Goal: Download file/media

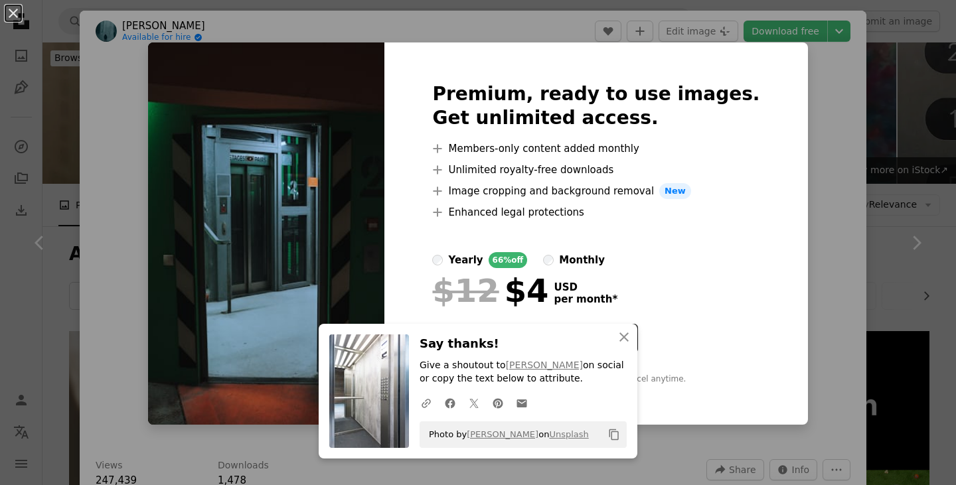
scroll to position [1386, 0]
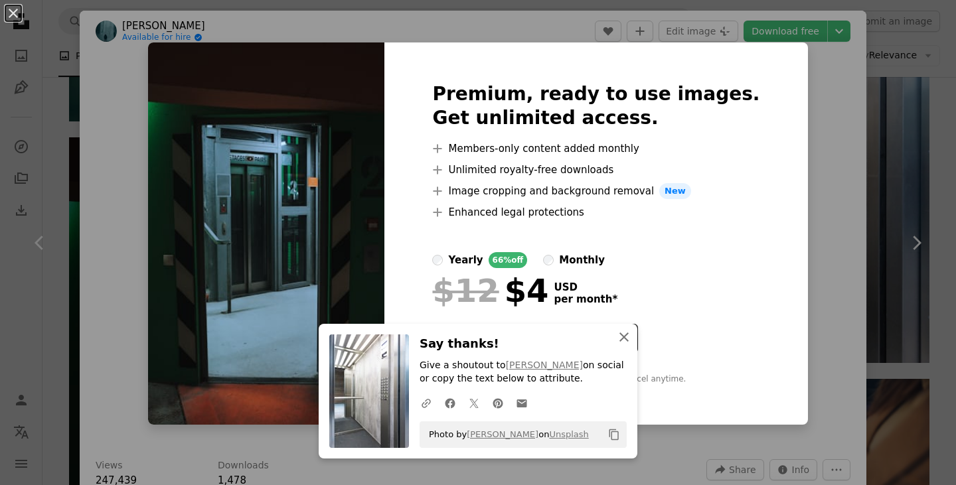
click at [621, 337] on icon "An X shape" at bounding box center [624, 337] width 16 height 16
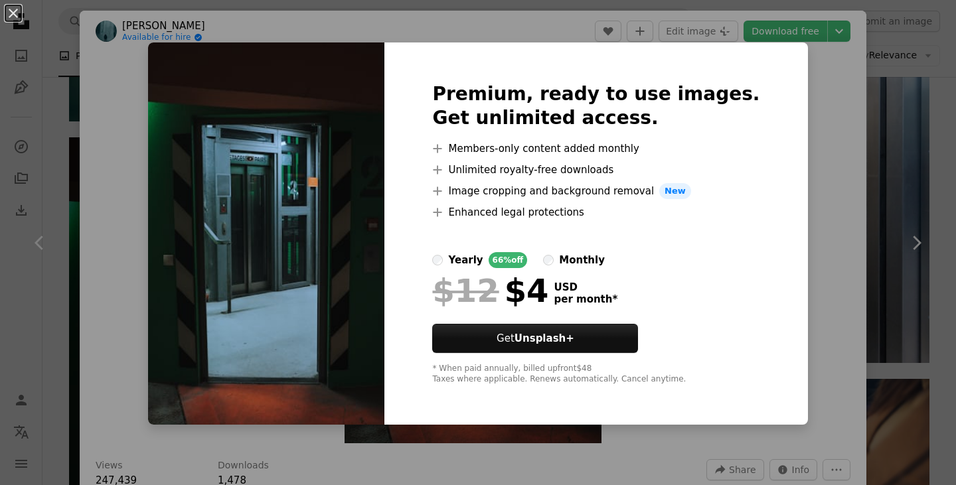
click at [841, 133] on div "An X shape Premium, ready to use images. Get unlimited access. A plus sign Memb…" at bounding box center [478, 242] width 956 height 485
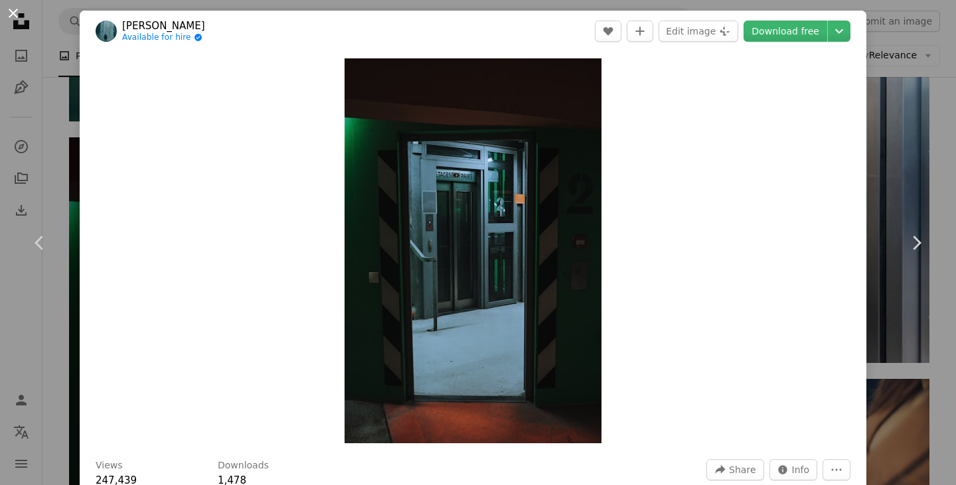
click at [11, 14] on button "An X shape" at bounding box center [13, 13] width 16 height 16
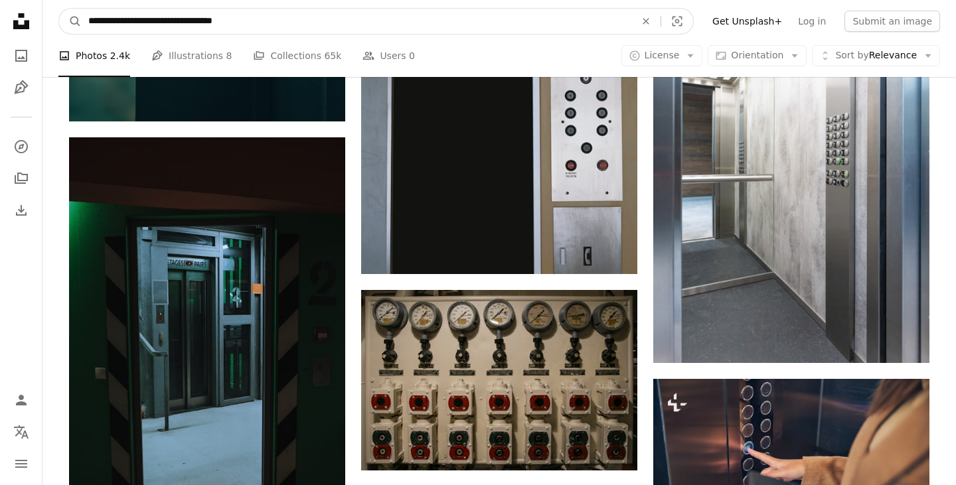
click at [506, 25] on input "**********" at bounding box center [357, 21] width 550 height 25
type input "*"
click at [318, 23] on input "**********" at bounding box center [357, 21] width 550 height 25
type input "**********"
click button "A magnifying glass" at bounding box center [70, 21] width 23 height 25
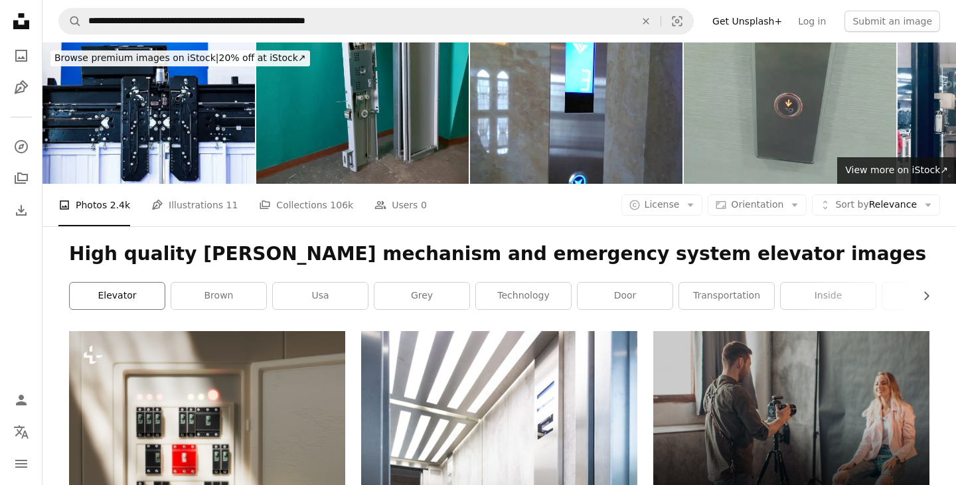
click at [107, 295] on link "elevator" at bounding box center [117, 296] width 95 height 27
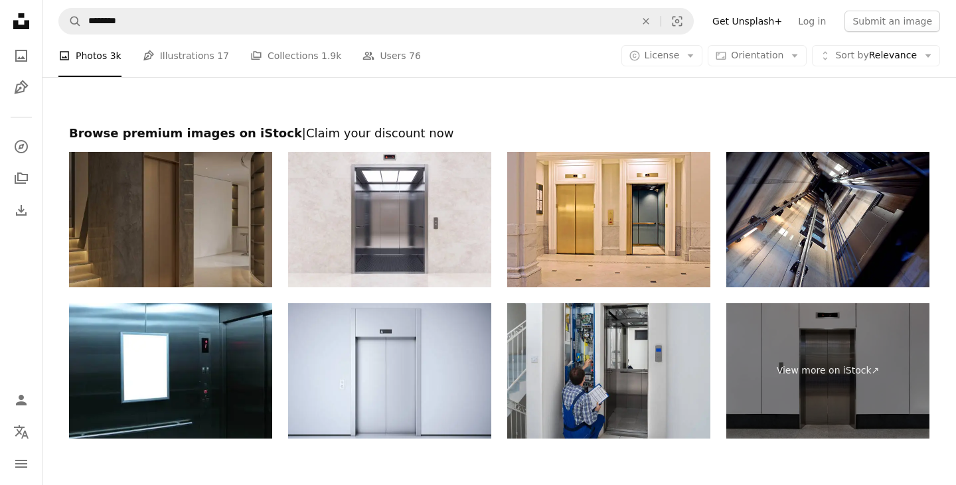
scroll to position [2307, 0]
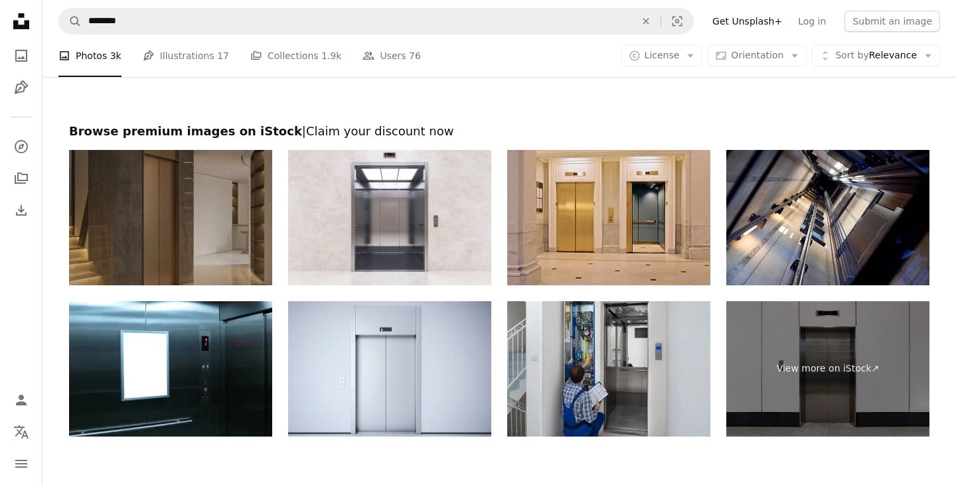
click at [623, 220] on img at bounding box center [608, 217] width 203 height 135
click at [609, 242] on img at bounding box center [608, 217] width 203 height 135
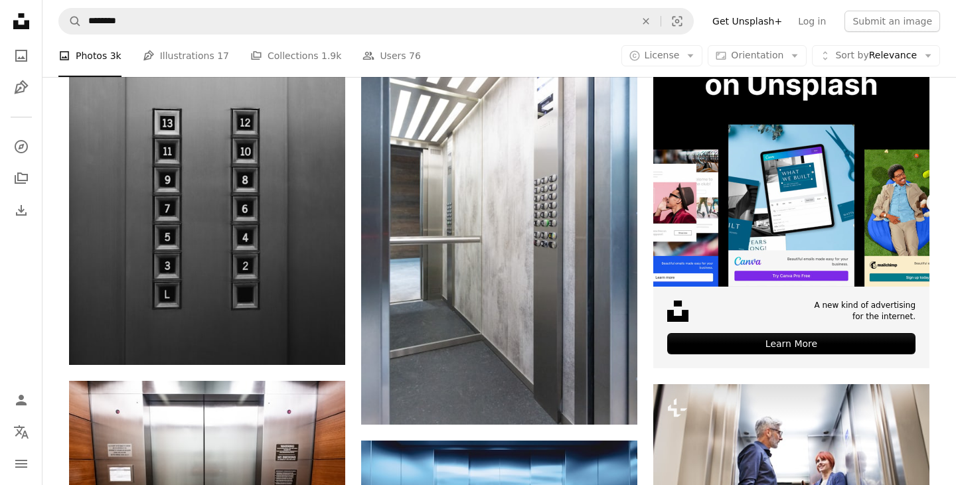
scroll to position [277, 0]
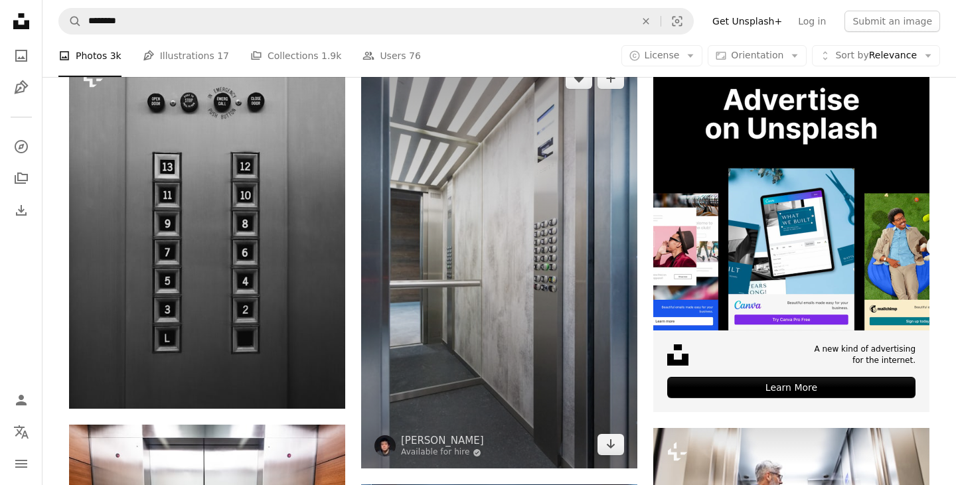
click at [530, 420] on img at bounding box center [499, 261] width 276 height 414
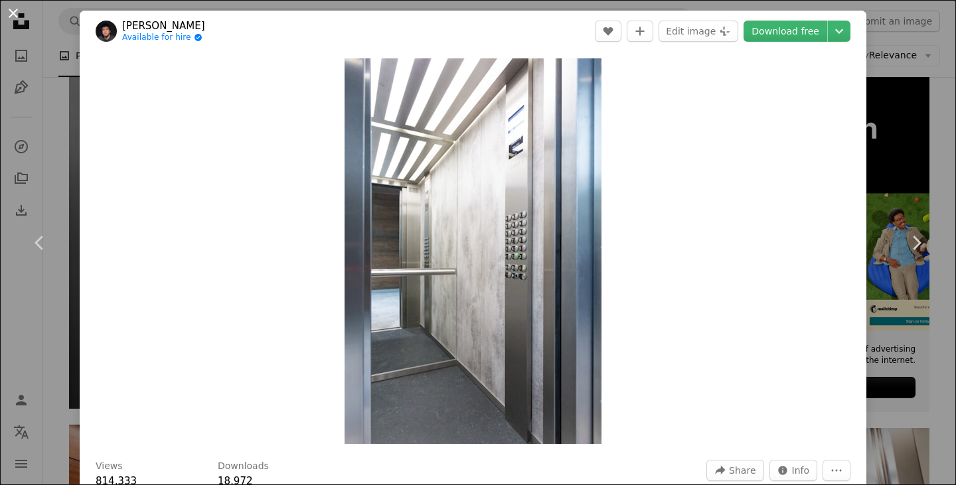
click at [11, 13] on button "An X shape" at bounding box center [13, 13] width 16 height 16
